Goal: Find specific page/section: Find specific page/section

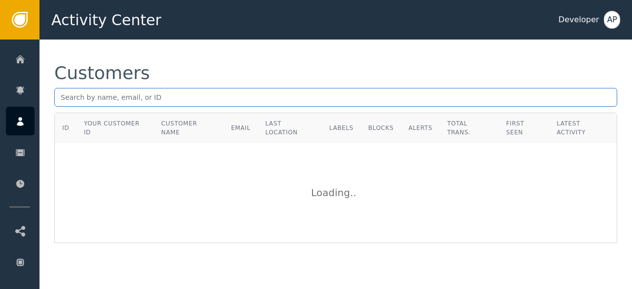
click at [60, 98] on input "text" at bounding box center [335, 97] width 563 height 19
paste input "[PERSON_NAME][EMAIL_ADDRESS][DOMAIN_NAME]"
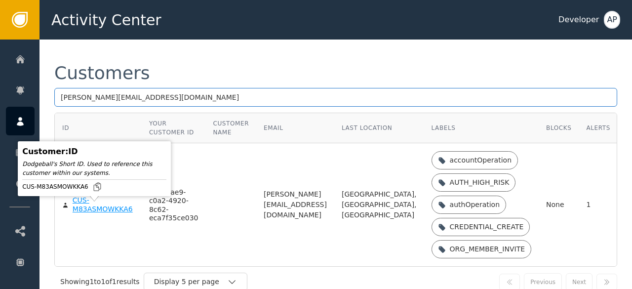
type input "[PERSON_NAME][EMAIL_ADDRESS][DOMAIN_NAME]"
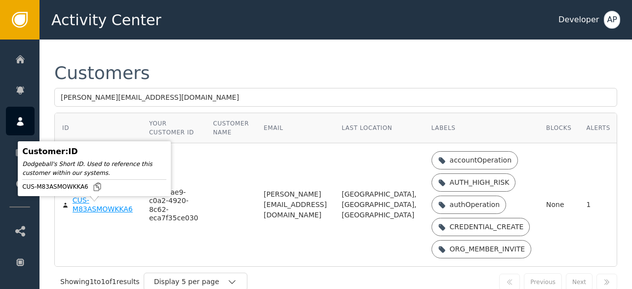
click at [82, 213] on div "CUS-M83ASMOWKKA6" at bounding box center [104, 204] width 62 height 17
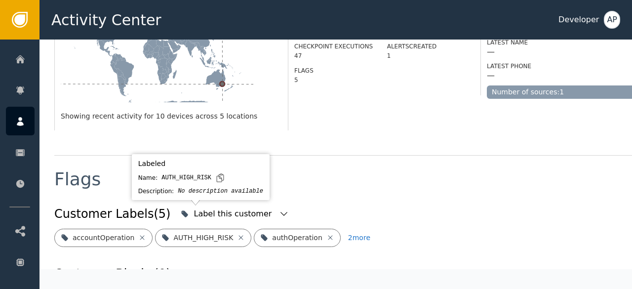
scroll to position [318, 0]
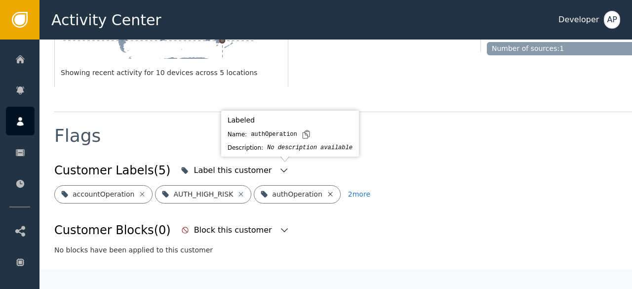
click at [326, 190] on icon at bounding box center [330, 194] width 8 height 8
click at [352, 192] on icon at bounding box center [354, 194] width 4 height 4
click at [352, 190] on icon at bounding box center [356, 194] width 8 height 8
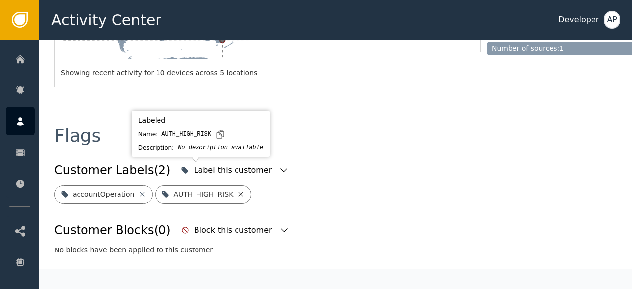
click at [239, 192] on icon at bounding box center [241, 194] width 4 height 4
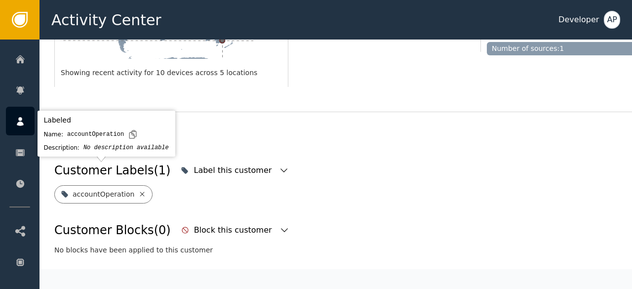
click at [139, 190] on icon at bounding box center [142, 194] width 8 height 8
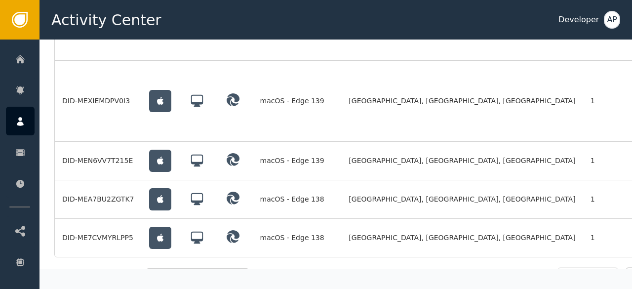
scroll to position [895, 0]
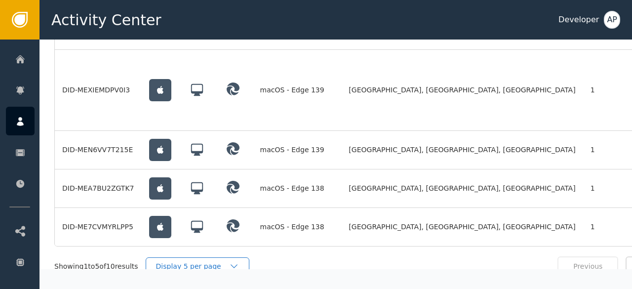
click at [195, 261] on div "Display 5 per page" at bounding box center [192, 266] width 73 height 10
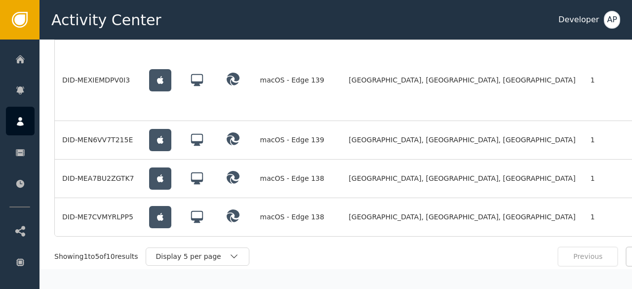
click at [192, 270] on div "Display 10 per page" at bounding box center [200, 279] width 99 height 18
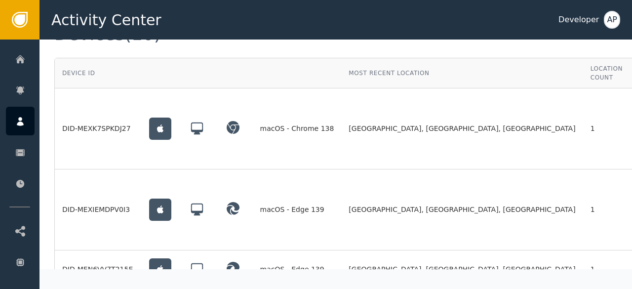
scroll to position [774, 0]
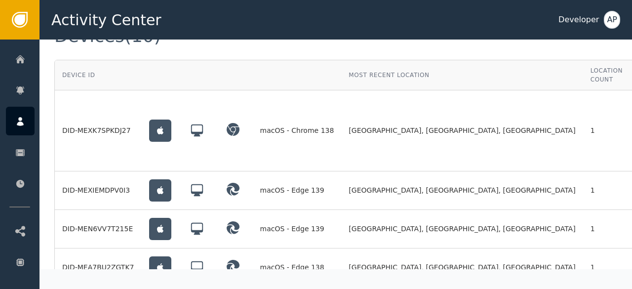
scroll to position [774, 49]
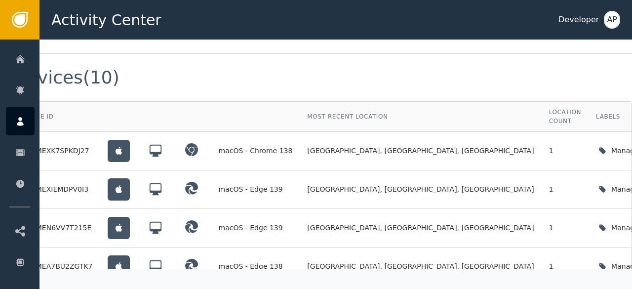
scroll to position [0, 49]
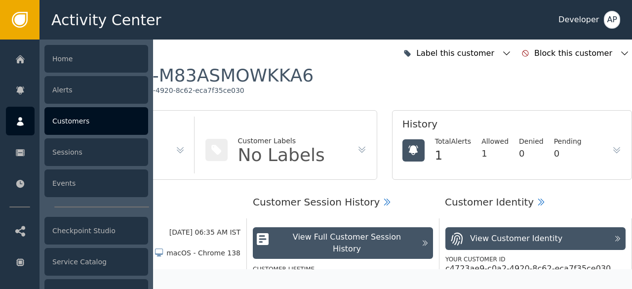
click at [58, 120] on div "Customers" at bounding box center [96, 121] width 104 height 28
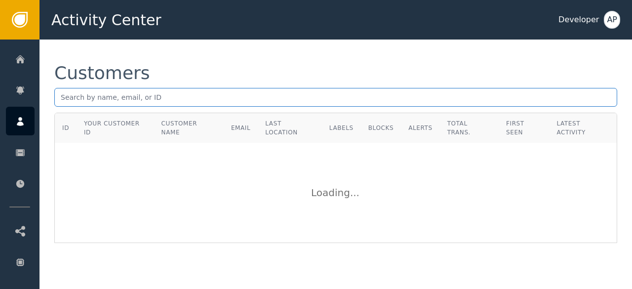
click at [57, 96] on input "text" at bounding box center [335, 97] width 563 height 19
paste input "[EMAIL_ADDRESS][DOMAIN_NAME]"
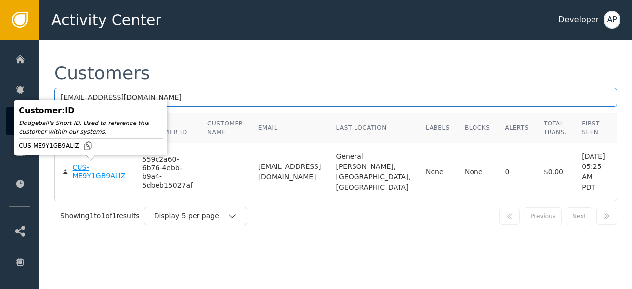
type input "[EMAIL_ADDRESS][DOMAIN_NAME]"
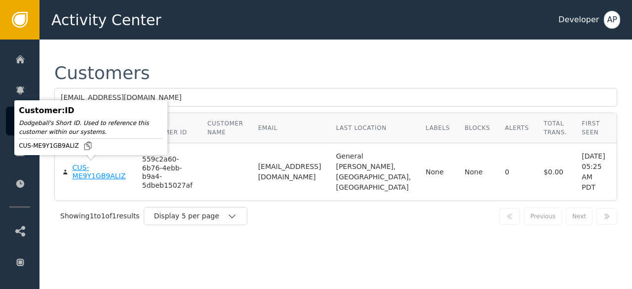
click at [82, 170] on div "CUS-ME9Y1GB9ALIZ" at bounding box center [100, 171] width 55 height 17
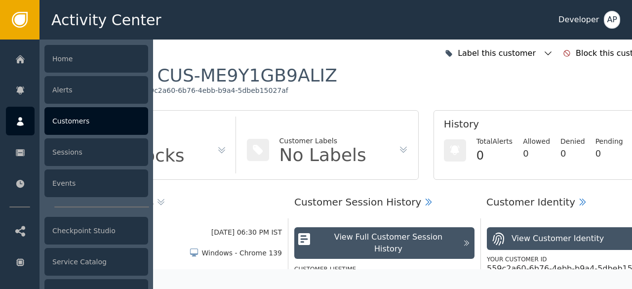
click at [66, 121] on div "Customers" at bounding box center [96, 121] width 104 height 28
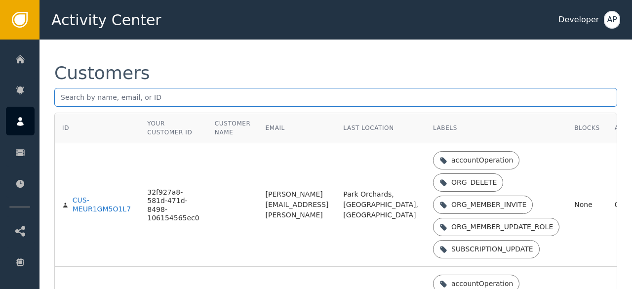
click at [63, 101] on input "text" at bounding box center [335, 97] width 563 height 19
paste input "[EMAIL_ADDRESS][DOMAIN_NAME]"
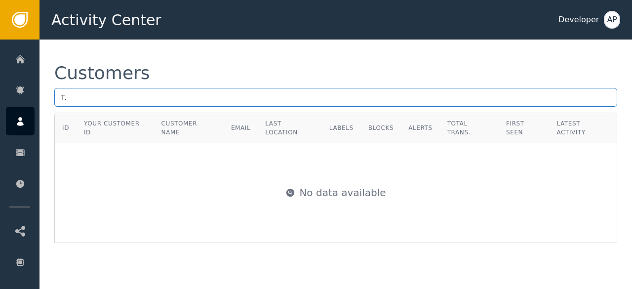
type input "T"
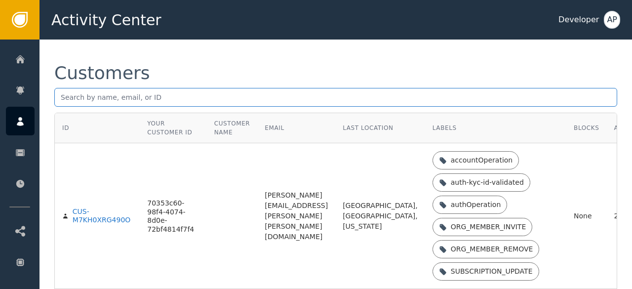
paste input "[EMAIL_ADDRESS][DOMAIN_NAME]"
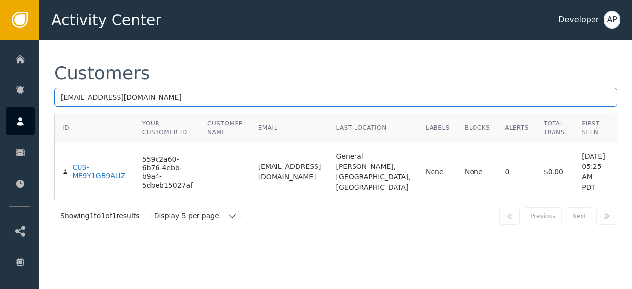
drag, startPoint x: 139, startPoint y: 100, endPoint x: 51, endPoint y: 95, distance: 88.5
click at [51, 95] on div "Customers [EMAIL_ADDRESS][DOMAIN_NAME] ID Your Customer ID Customer Name Email …" at bounding box center [336, 148] width 593 height 216
paste input "[PERSON_NAME][EMAIL_ADDRESS][PERSON_NAME][DOMAIN_NAME]"
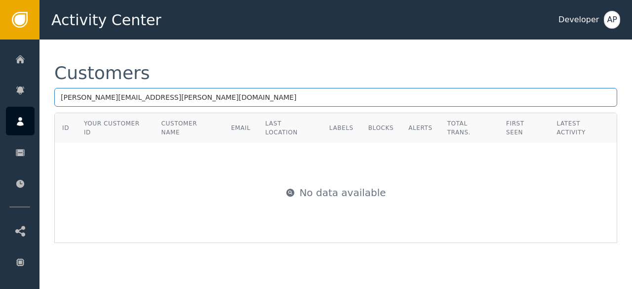
drag, startPoint x: 141, startPoint y: 95, endPoint x: 41, endPoint y: 94, distance: 99.8
click at [41, 94] on div "Customers [PERSON_NAME][EMAIL_ADDRESS][PERSON_NAME][DOMAIN_NAME] ID Your Custom…" at bounding box center [336, 154] width 593 height 228
paste input "[EMAIL_ADDRESS][DOMAIN_NAME]"
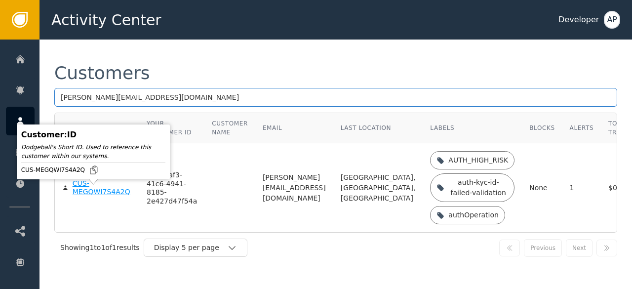
type input "[PERSON_NAME][EMAIL_ADDRESS][DOMAIN_NAME]"
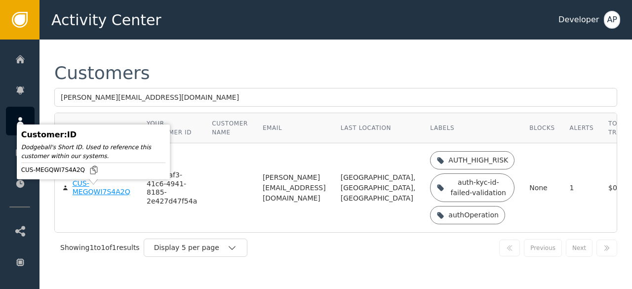
click at [88, 197] on div "CUS-MEGQWI7S4A2Q" at bounding box center [102, 187] width 59 height 17
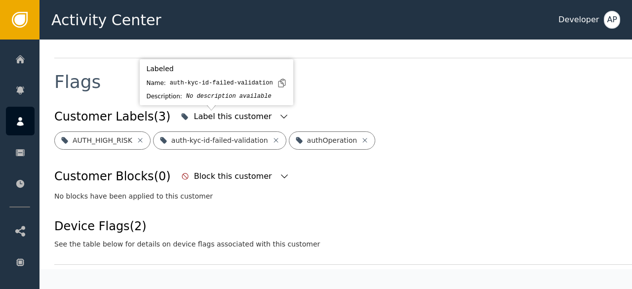
scroll to position [372, 0]
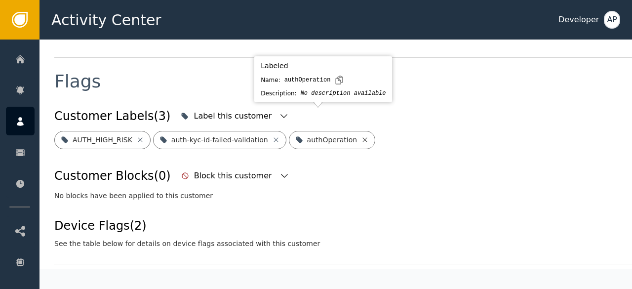
click at [361, 136] on icon at bounding box center [365, 140] width 8 height 8
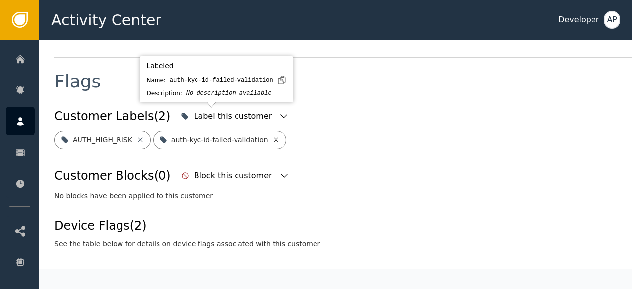
click at [272, 136] on icon at bounding box center [276, 140] width 8 height 8
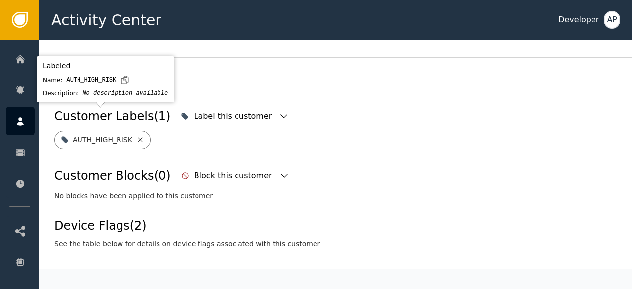
click at [136, 136] on icon at bounding box center [140, 140] width 8 height 8
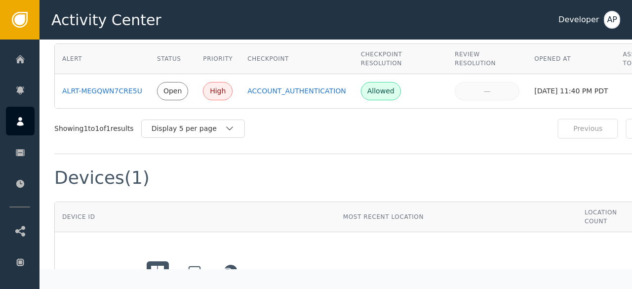
scroll to position [717, 0]
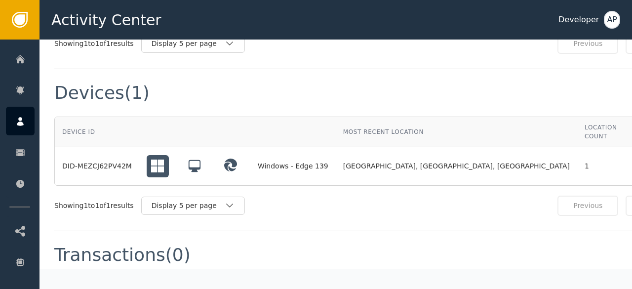
scroll to position [0, 48]
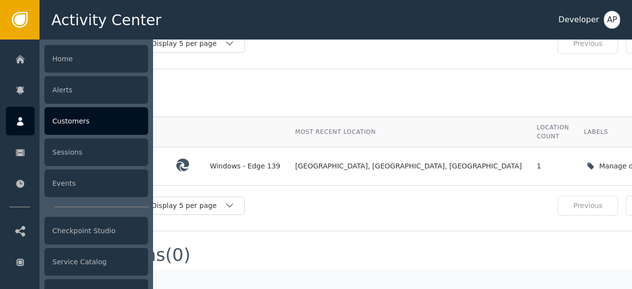
click at [57, 121] on div "Customers" at bounding box center [96, 121] width 104 height 28
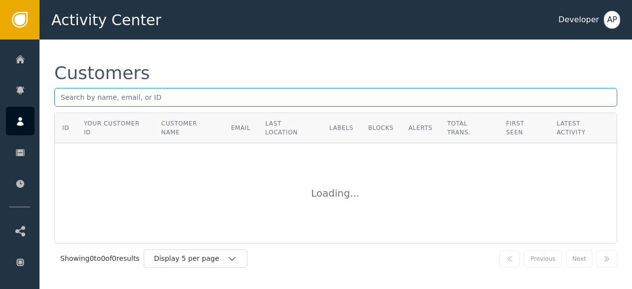
click at [59, 98] on input "text" at bounding box center [335, 97] width 563 height 19
paste input "[EMAIL_ADDRESS][DOMAIN_NAME]"
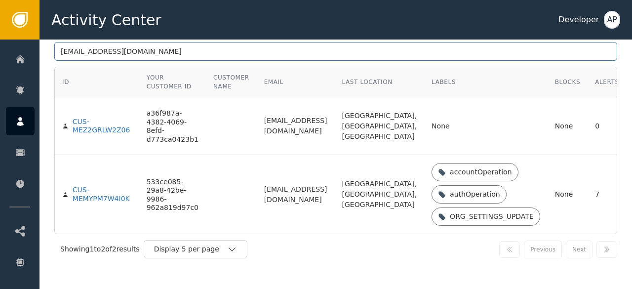
scroll to position [53, 0]
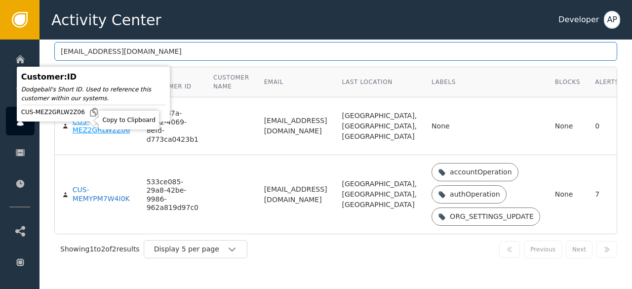
type input "[EMAIL_ADDRESS][DOMAIN_NAME]"
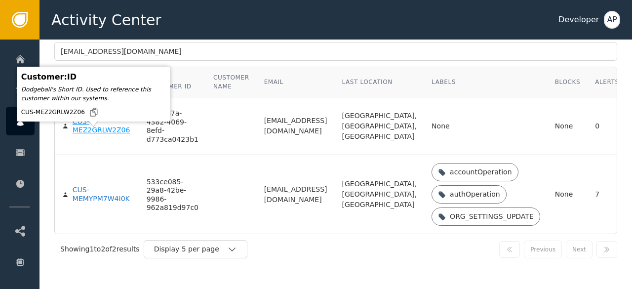
click at [86, 135] on div "CUS-MEZ2GRLW2Z06" at bounding box center [102, 126] width 59 height 17
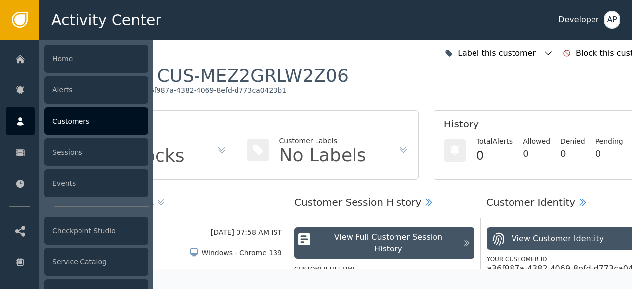
click at [53, 119] on div "Customers" at bounding box center [96, 121] width 104 height 28
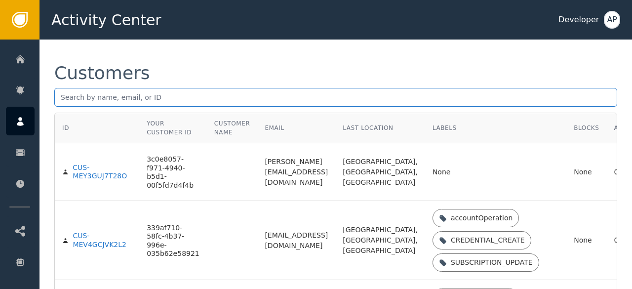
click at [60, 95] on input "text" at bounding box center [335, 97] width 563 height 19
paste input "[EMAIL_ADDRESS][DOMAIN_NAME]"
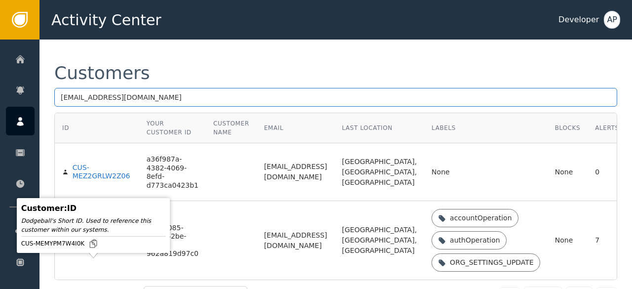
type input "[EMAIL_ADDRESS][DOMAIN_NAME]"
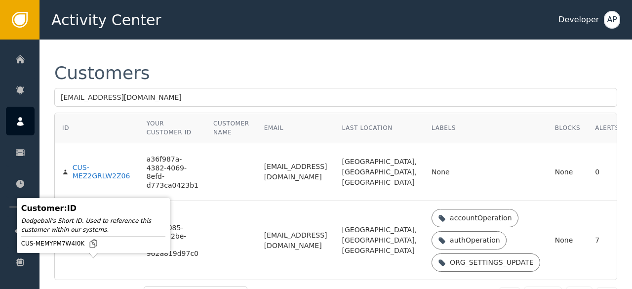
click at [96, 249] on div "CUS-MEMYPM7W4I0K" at bounding box center [102, 240] width 59 height 17
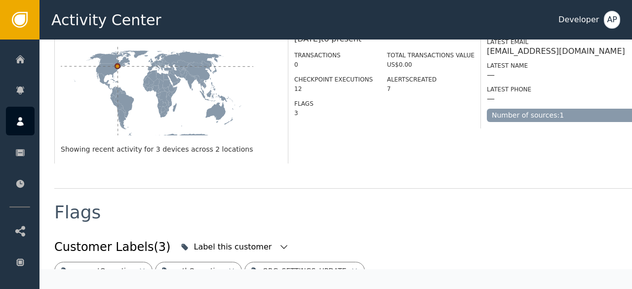
scroll to position [321, 0]
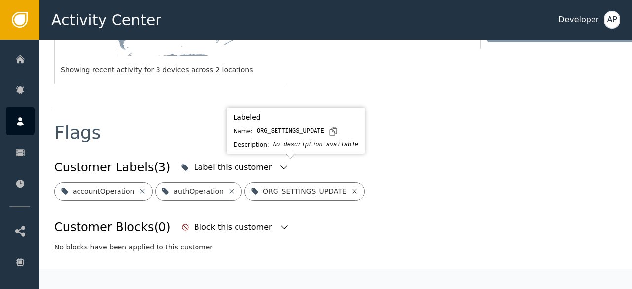
click at [351, 187] on icon at bounding box center [355, 191] width 8 height 8
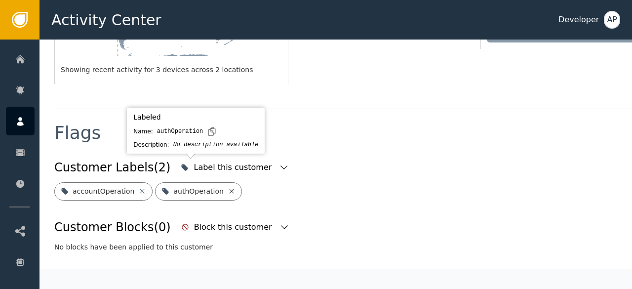
click at [228, 187] on icon at bounding box center [232, 191] width 8 height 8
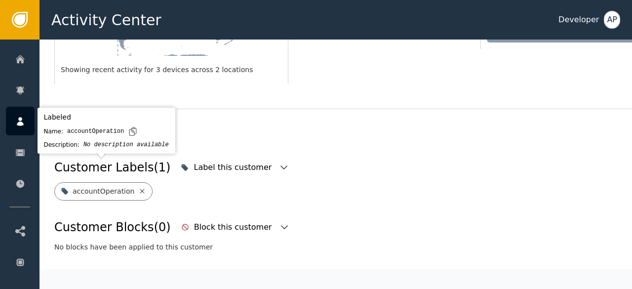
click at [138, 187] on icon at bounding box center [142, 191] width 8 height 8
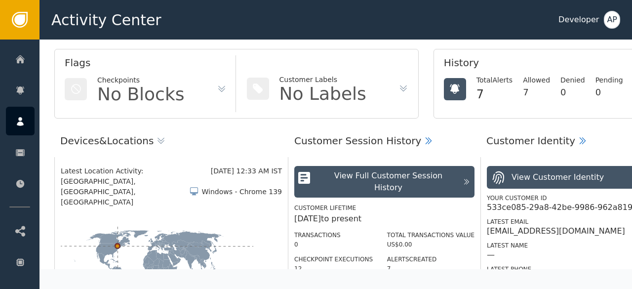
scroll to position [0, 0]
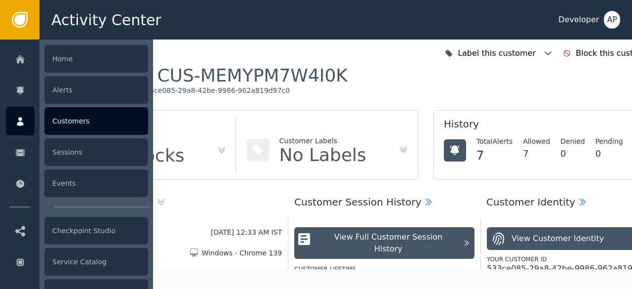
click at [58, 125] on div "Customers" at bounding box center [96, 121] width 104 height 28
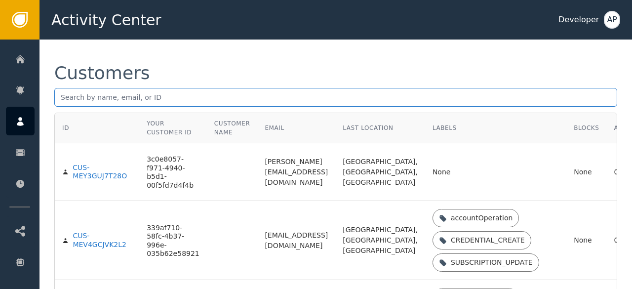
click at [60, 98] on input "text" at bounding box center [335, 97] width 563 height 19
paste input "[PERSON_NAME][EMAIL_ADDRESS][DOMAIN_NAME]"
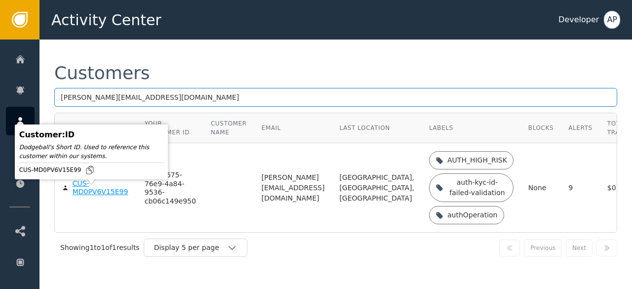
type input "[PERSON_NAME][EMAIL_ADDRESS][DOMAIN_NAME]"
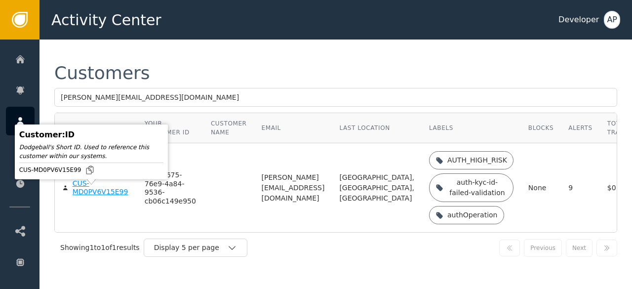
click at [78, 197] on div "CUS-MD0PV6V15E99" at bounding box center [101, 187] width 57 height 17
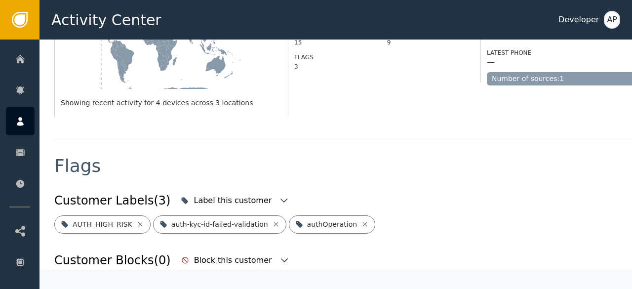
scroll to position [288, 0]
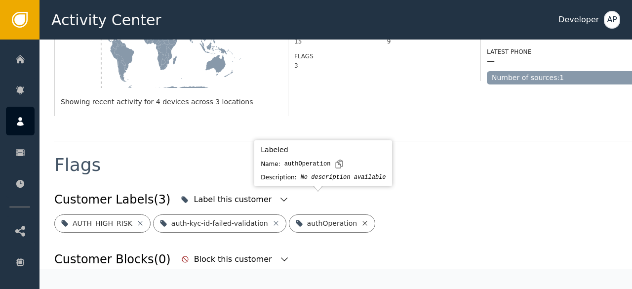
click at [361, 219] on icon at bounding box center [365, 223] width 8 height 8
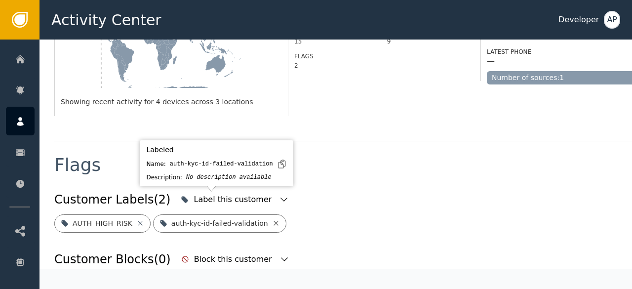
click at [274, 221] on icon at bounding box center [276, 223] width 4 height 4
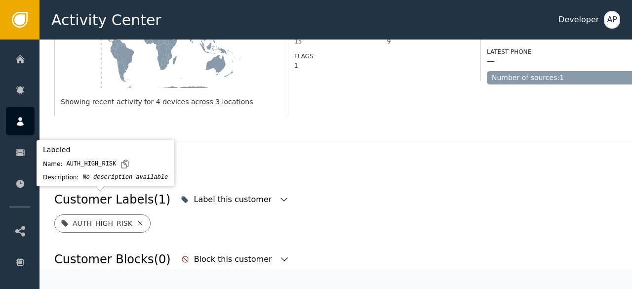
click at [138, 221] on icon at bounding box center [140, 223] width 4 height 4
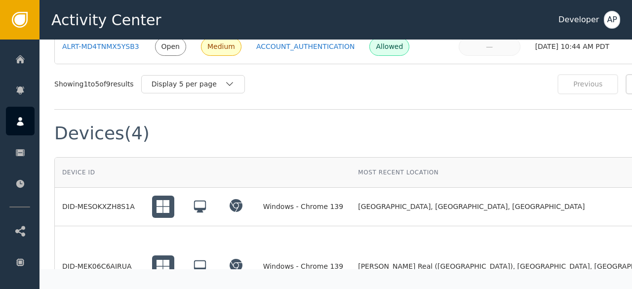
scroll to position [898, 0]
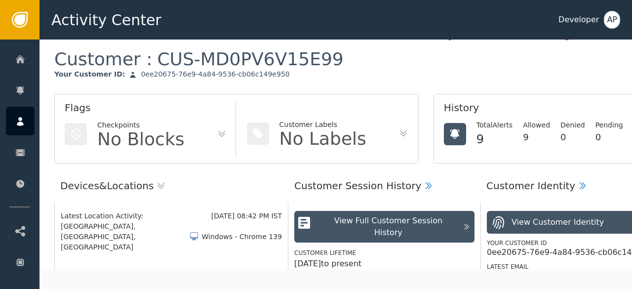
scroll to position [0, 0]
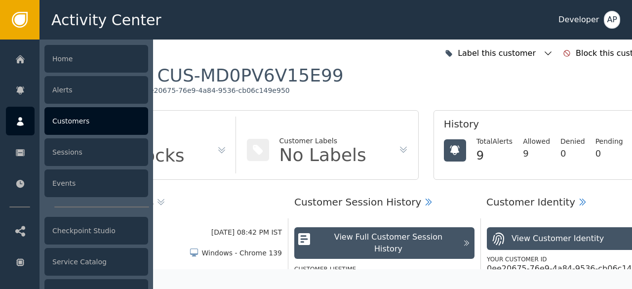
click at [58, 120] on div "Customers" at bounding box center [96, 121] width 104 height 28
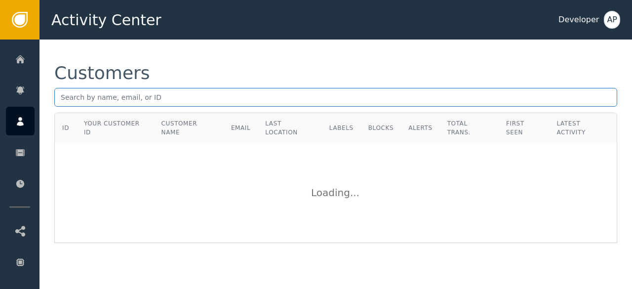
click at [59, 94] on input "text" at bounding box center [335, 97] width 563 height 19
paste input "[PERSON_NAME][EMAIL_ADDRESS][DOMAIN_NAME]"
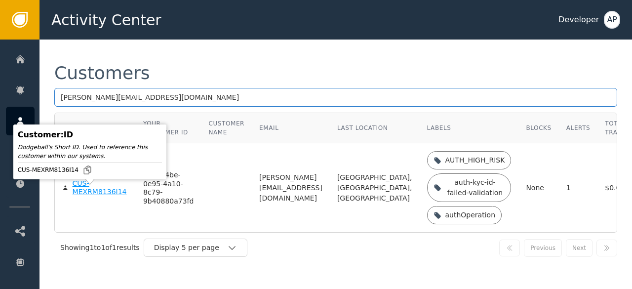
type input "[PERSON_NAME][EMAIL_ADDRESS][DOMAIN_NAME]"
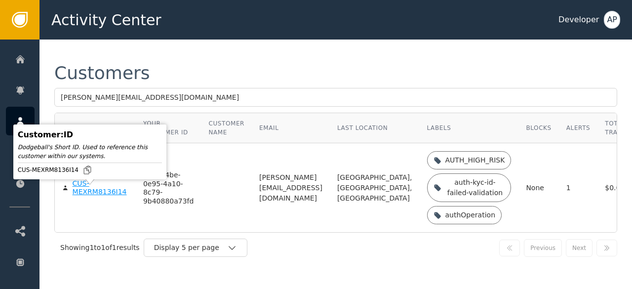
click at [73, 197] on div "CUS-MEXRM8136I14" at bounding box center [101, 187] width 56 height 17
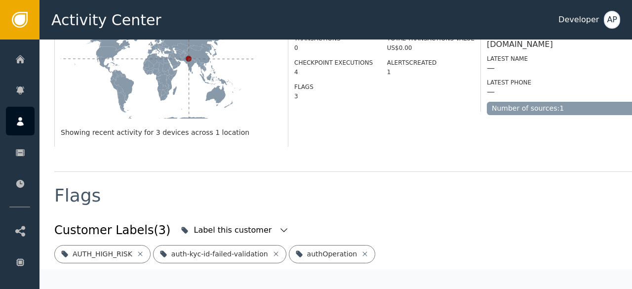
scroll to position [335, 0]
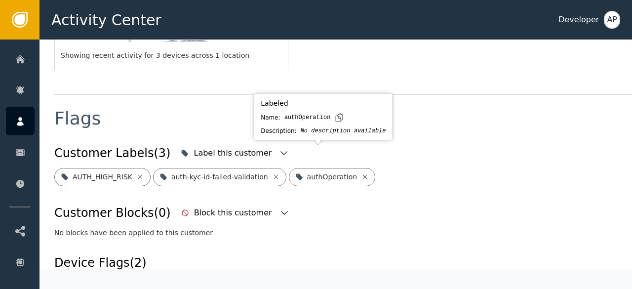
click at [361, 173] on icon at bounding box center [365, 177] width 8 height 8
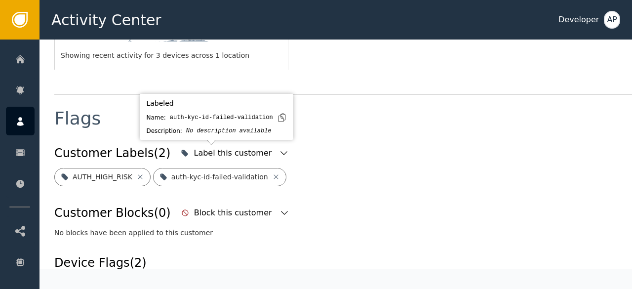
click at [272, 173] on icon at bounding box center [276, 177] width 8 height 8
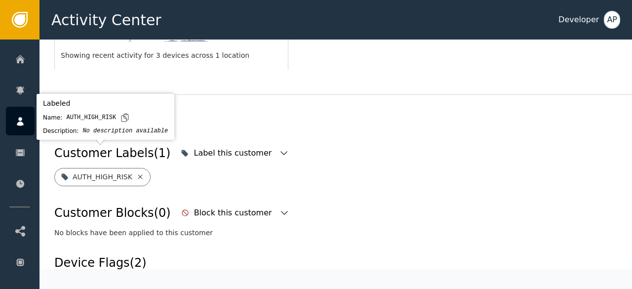
click at [136, 173] on icon at bounding box center [140, 177] width 8 height 8
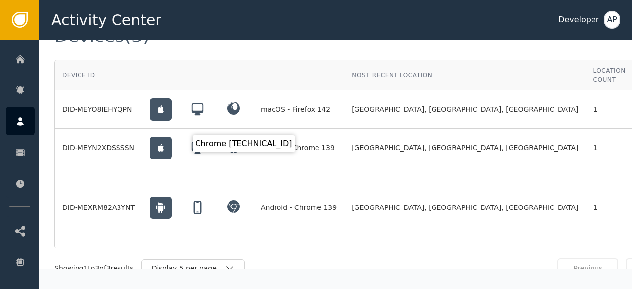
scroll to position [773, 0]
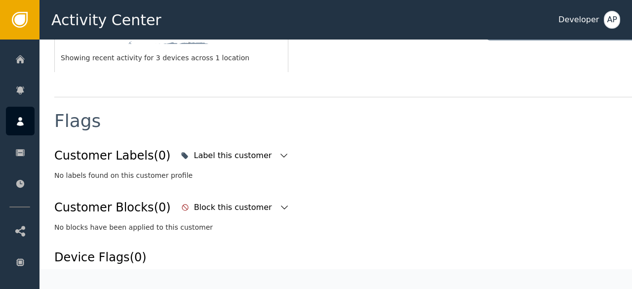
scroll to position [0, 0]
